Goal: Information Seeking & Learning: Learn about a topic

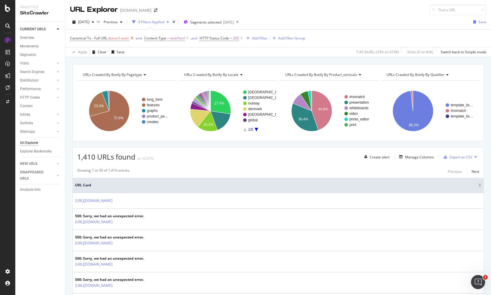
click at [132, 37] on icon at bounding box center [131, 38] width 5 height 6
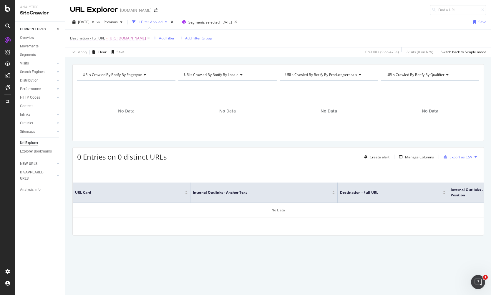
click at [81, 38] on span "Destination - Full URL" at bounding box center [87, 38] width 35 height 5
click at [189, 46] on div "Destination - Full URL = https://www.canva.com/fr_fr/citations/amour/ Add Filte…" at bounding box center [278, 38] width 416 height 18
click at [146, 38] on span "https://www.canva.com/fr_fr/citations/amour/" at bounding box center [127, 38] width 37 height 8
click at [132, 83] on div at bounding box center [135, 83] width 9 height 9
click at [123, 83] on input "text" at bounding box center [107, 83] width 64 height 9
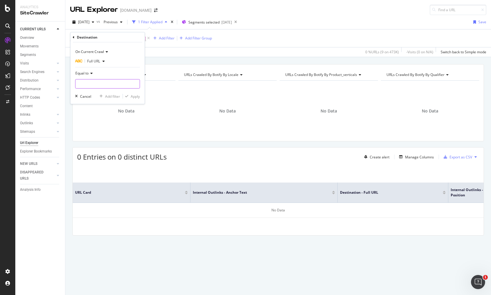
paste input "[URL][DOMAIN_NAME]"
type input "[URL][DOMAIN_NAME]"
click at [135, 95] on div "Apply" at bounding box center [135, 96] width 9 height 5
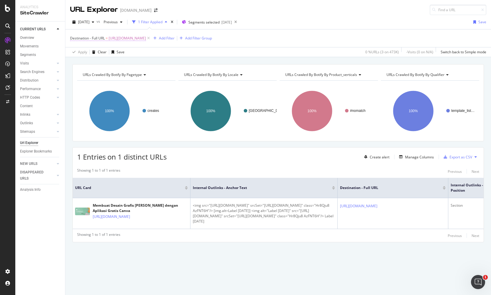
click at [146, 38] on span "[URL][DOMAIN_NAME]" at bounding box center [127, 38] width 37 height 8
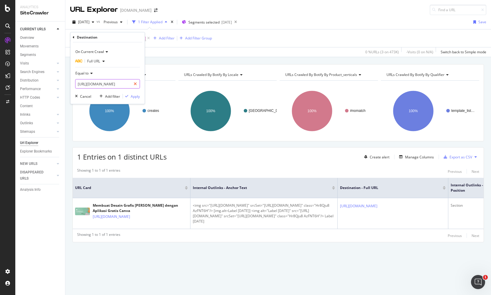
click at [137, 84] on div at bounding box center [135, 83] width 9 height 9
click at [126, 83] on input "text" at bounding box center [107, 83] width 64 height 9
paste input "https://www.canva.com/create/cards/wedding-invitations/"
type input "https://www.canva.com/create/cards/wedding-invitations/"
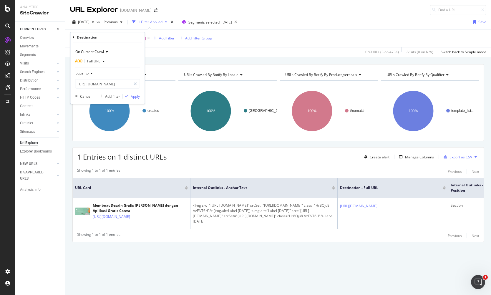
scroll to position [0, 0]
click at [134, 94] on div "Apply" at bounding box center [135, 96] width 9 height 5
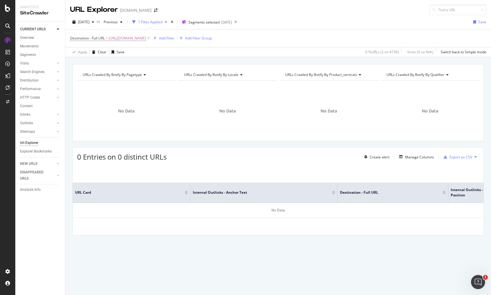
click at [187, 118] on div "No Data" at bounding box center [227, 110] width 98 height 51
drag, startPoint x: 168, startPoint y: 35, endPoint x: 169, endPoint y: 39, distance: 3.4
click at [146, 36] on span "https://www.canva.com/create/cards/wedding-invitations/" at bounding box center [127, 38] width 37 height 8
drag, startPoint x: 129, startPoint y: 81, endPoint x: 132, endPoint y: 83, distance: 3.5
click at [129, 81] on input "https://www.canva.com/create/cards/wedding-invitations/" at bounding box center [103, 83] width 56 height 9
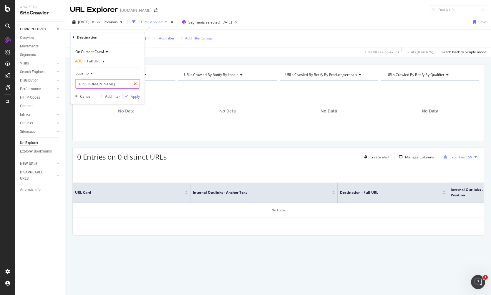
click at [133, 83] on div at bounding box center [135, 83] width 9 height 9
click at [120, 84] on input "text" at bounding box center [107, 83] width 64 height 9
paste input "https://www.canva.com/es_mx/crear/video-memes/"
type input "https://www.canva.com/es_mx/crear/video-memes/"
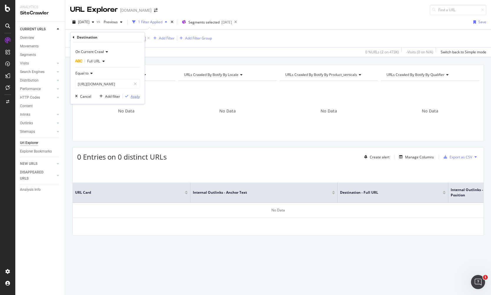
click at [131, 94] on div "Apply" at bounding box center [135, 96] width 9 height 5
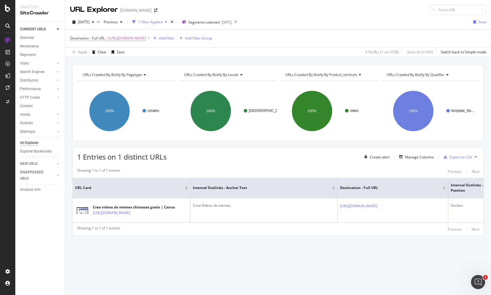
click at [146, 39] on span "https://www.canva.com/es_mx/crear/video-memes/" at bounding box center [127, 38] width 37 height 8
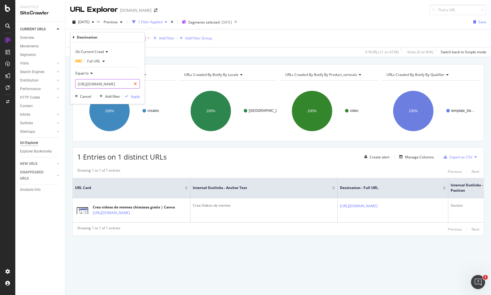
click at [136, 84] on icon at bounding box center [135, 84] width 3 height 4
click at [124, 84] on input "text" at bounding box center [107, 83] width 64 height 9
paste input "https://www.canva.com/create/logos/gaming/"
type input "https://www.canva.com/create/logos/gaming/"
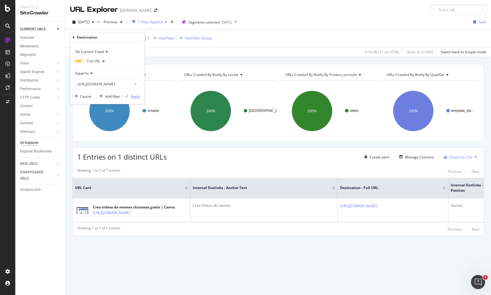
click at [136, 96] on div "Apply" at bounding box center [135, 96] width 9 height 5
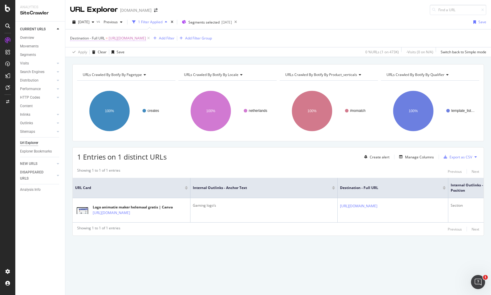
click at [146, 37] on span "https://www.canva.com/create/logos/gaming/" at bounding box center [127, 38] width 37 height 8
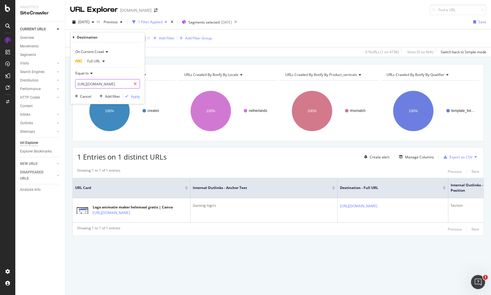
click at [134, 81] on div at bounding box center [135, 83] width 9 height 9
click at [126, 83] on input "text" at bounding box center [107, 83] width 64 height 9
paste input "https://www.canva.com/ja_jp/create/instagram-posts/"
type input "https://www.canva.com/ja_jp/create/instagram-posts/"
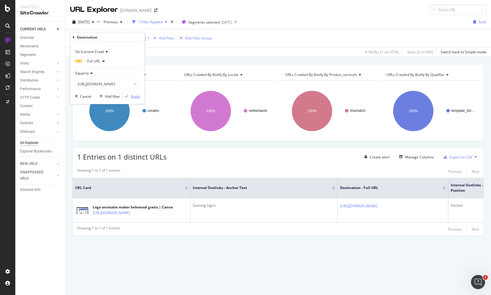
scroll to position [0, 0]
click at [135, 94] on div "Apply" at bounding box center [135, 96] width 9 height 5
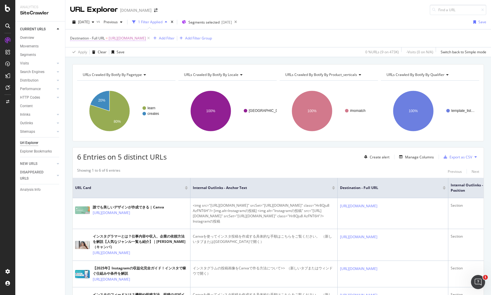
click at [146, 37] on span "https://www.canva.com/ja_jp/create/instagram-posts/" at bounding box center [127, 38] width 37 height 8
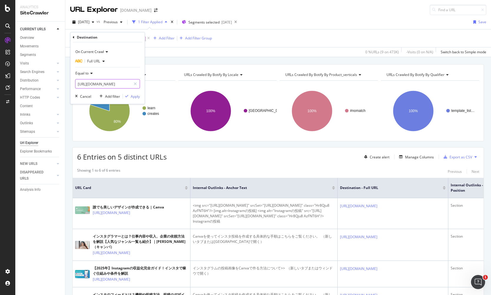
click at [128, 84] on input "https://www.canva.com/ja_jp/create/instagram-posts/" at bounding box center [103, 83] width 56 height 9
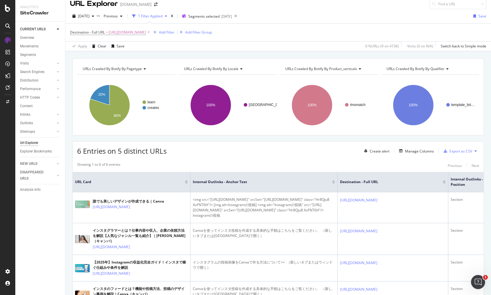
click at [234, 164] on div "Showing 1 to 6 of 6 entries Previous Next" at bounding box center [278, 165] width 411 height 7
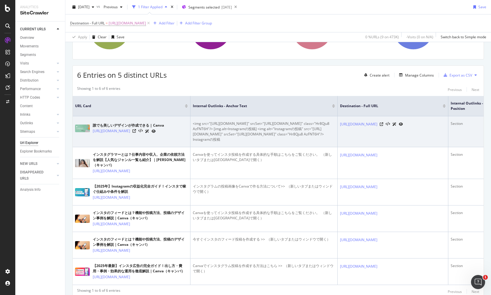
scroll to position [40, 0]
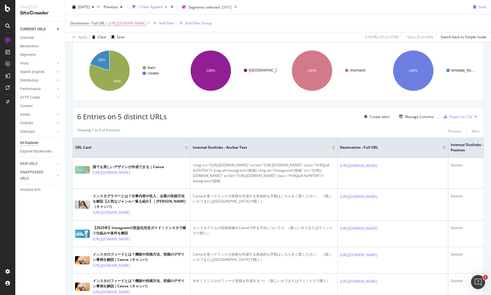
click at [265, 119] on div "6 Entries on 5 distinct URLs Create alert Manage Columns Export as CSV" at bounding box center [278, 114] width 411 height 14
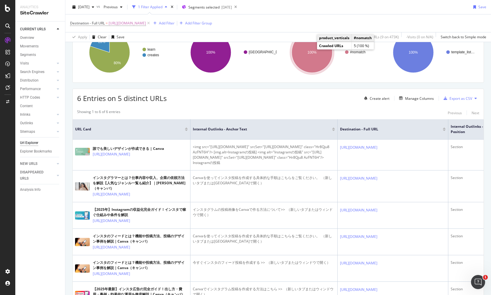
scroll to position [10, 0]
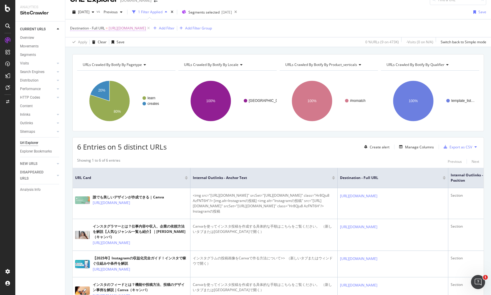
click at [146, 30] on span "https://www.canva.com/ja_jp/create/instagram-posts/" at bounding box center [127, 28] width 37 height 8
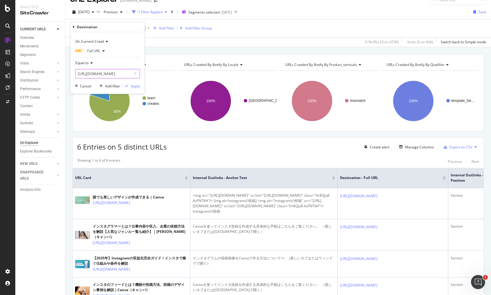
click at [132, 74] on div at bounding box center [135, 73] width 9 height 9
click at [124, 74] on input "text" at bounding box center [107, 73] width 64 height 9
paste input "https://www.canva.com/pt_br/criar/cartaz/natal"
type input "https://www.canva.com/pt_br/criar/cartaz/natal"
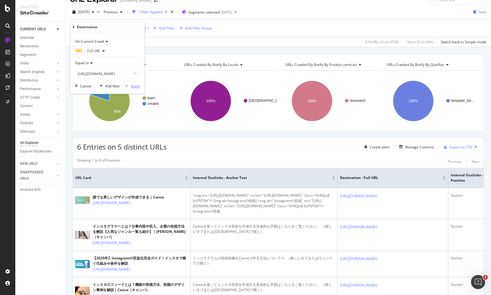
scroll to position [0, 0]
click at [133, 85] on div "Apply" at bounding box center [135, 86] width 9 height 5
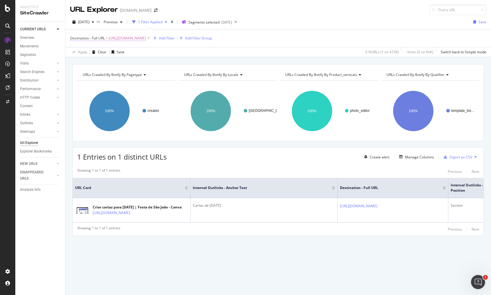
click at [143, 40] on span "https://www.canva.com/pt_br/criar/cartaz/natal" at bounding box center [127, 38] width 37 height 8
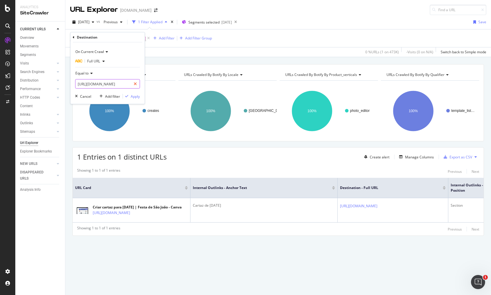
click at [134, 84] on icon at bounding box center [135, 84] width 3 height 4
click at [117, 84] on input "text" at bounding box center [107, 83] width 64 height 9
paste input "https://www.canva.com/create/invitation-cards/"
type input "https://www.canva.com/create/invitation-cards/"
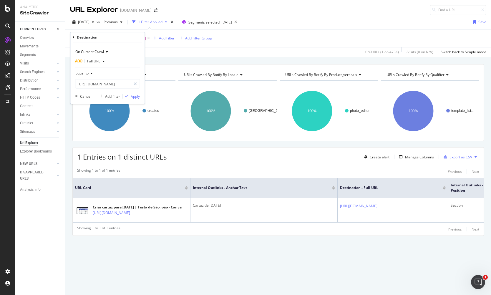
scroll to position [0, 0]
click at [131, 97] on div "Apply" at bounding box center [135, 96] width 9 height 5
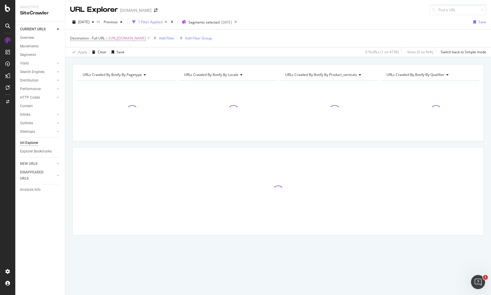
click at [312, 36] on div "Destination - Full URL = https://www.canva.com/create/invitation-cards/ Add Fil…" at bounding box center [278, 38] width 416 height 18
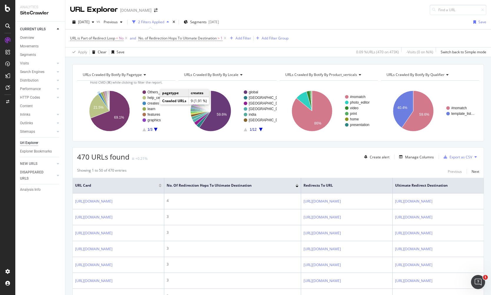
click at [154, 104] on text "creates" at bounding box center [152, 103] width 11 height 4
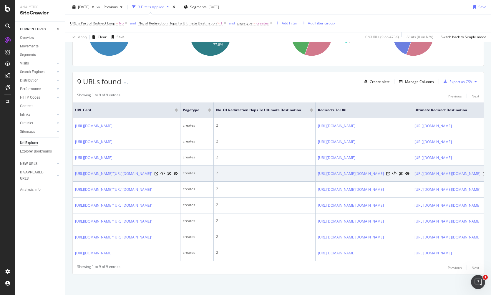
scroll to position [6, 0]
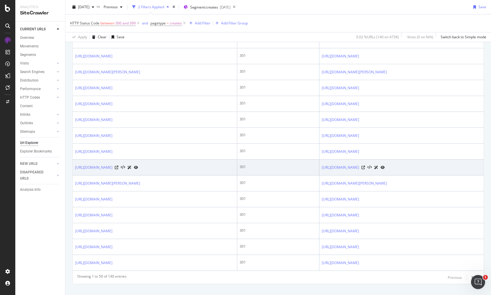
scroll to position [712, 0]
